Goal: Information Seeking & Learning: Understand process/instructions

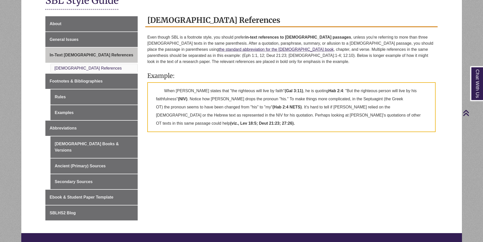
scroll to position [76, 0]
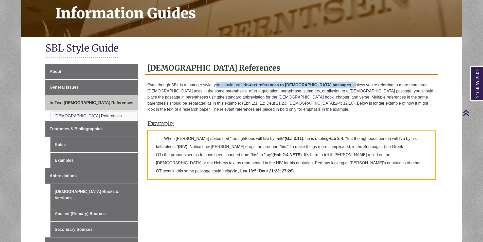
drag, startPoint x: 217, startPoint y: 85, endPoint x: 324, endPoint y: 84, distance: 107.7
click at [324, 84] on p "Even though SBL is a footnote style, you should prefer in-text references to bi…" at bounding box center [291, 97] width 288 height 34
click at [337, 84] on p "Even though SBL is a footnote style, you should prefer in-text references to bi…" at bounding box center [291, 97] width 288 height 34
drag, startPoint x: 258, startPoint y: 85, endPoint x: 370, endPoint y: 86, distance: 112.1
click at [369, 86] on p "Even though SBL is a footnote style, you should prefer in-text references to bi…" at bounding box center [291, 97] width 288 height 34
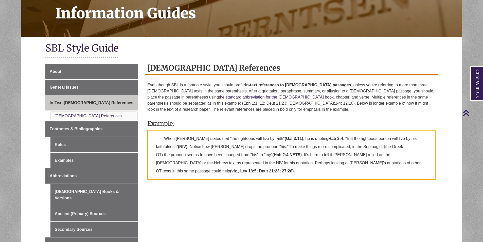
click at [408, 86] on p "Even though SBL is a footnote style, you should prefer in-text references to bi…" at bounding box center [291, 97] width 288 height 34
click at [219, 97] on link "the standard abbreviation for the biblical book" at bounding box center [276, 97] width 115 height 4
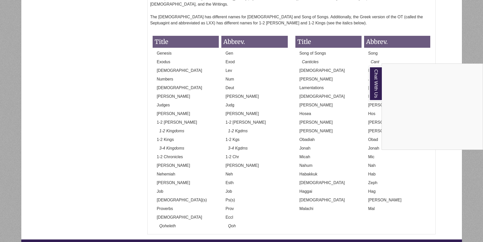
scroll to position [468, 0]
